Goal: Information Seeking & Learning: Learn about a topic

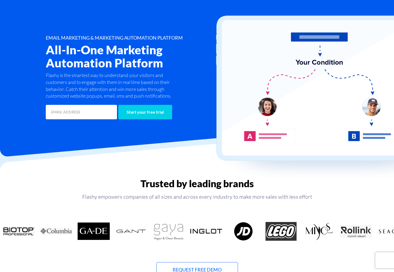
scroll to position [65, 0]
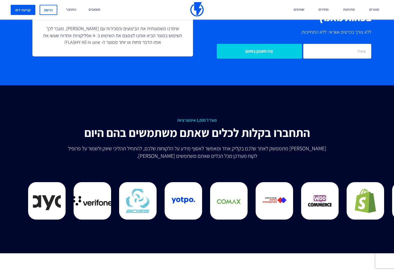
scroll to position [1213, 0]
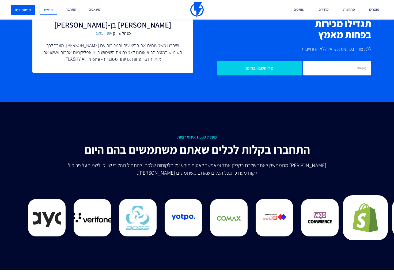
click at [322, 223] on img at bounding box center [336, 217] width 29 height 29
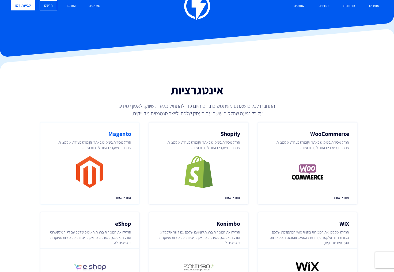
scroll to position [16, 0]
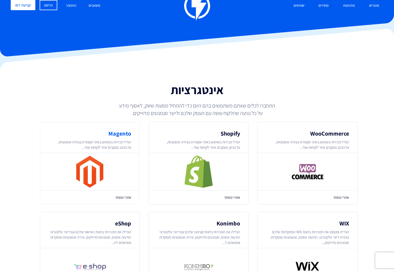
click at [91, 167] on img at bounding box center [89, 172] width 27 height 32
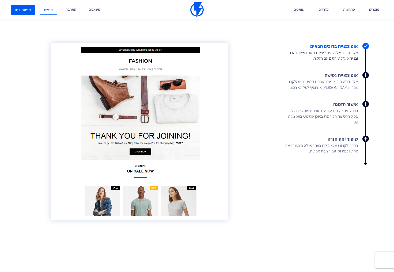
scroll to position [465, 0]
